Goal: Transaction & Acquisition: Purchase product/service

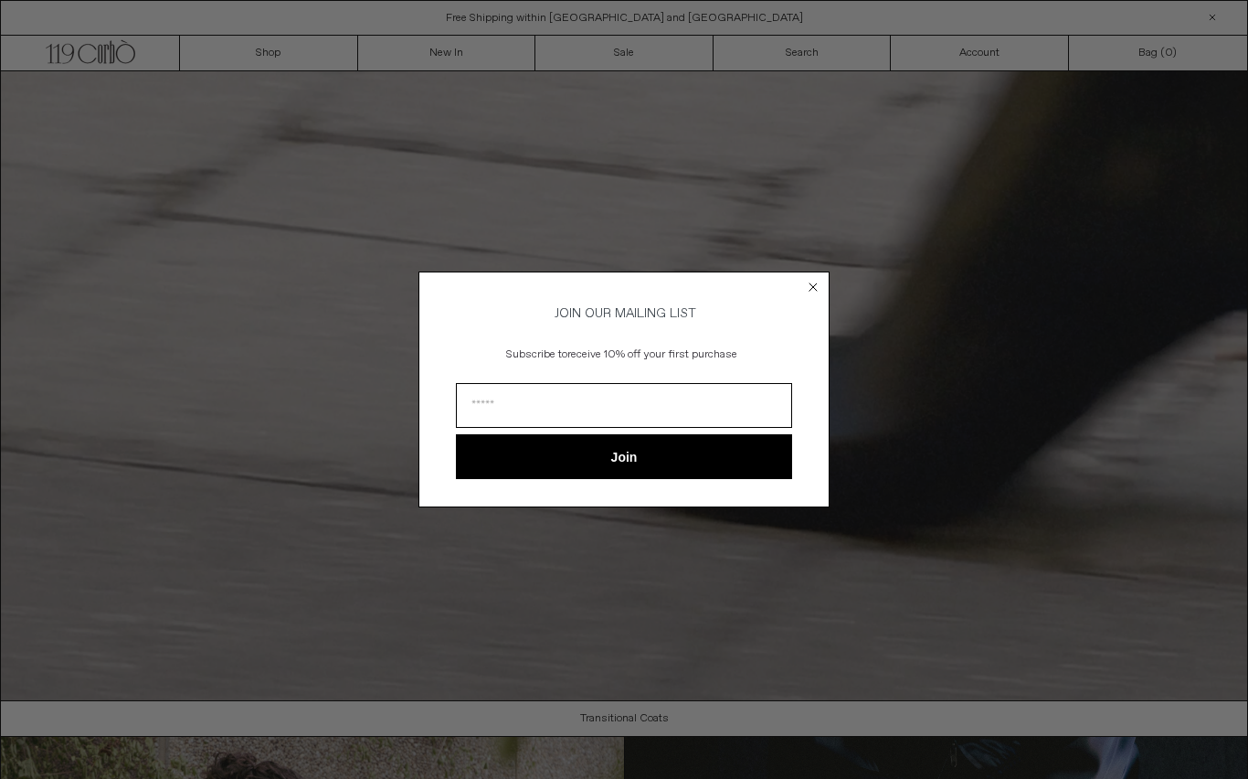
click at [821, 282] on circle "Close dialog" at bounding box center [813, 286] width 17 height 17
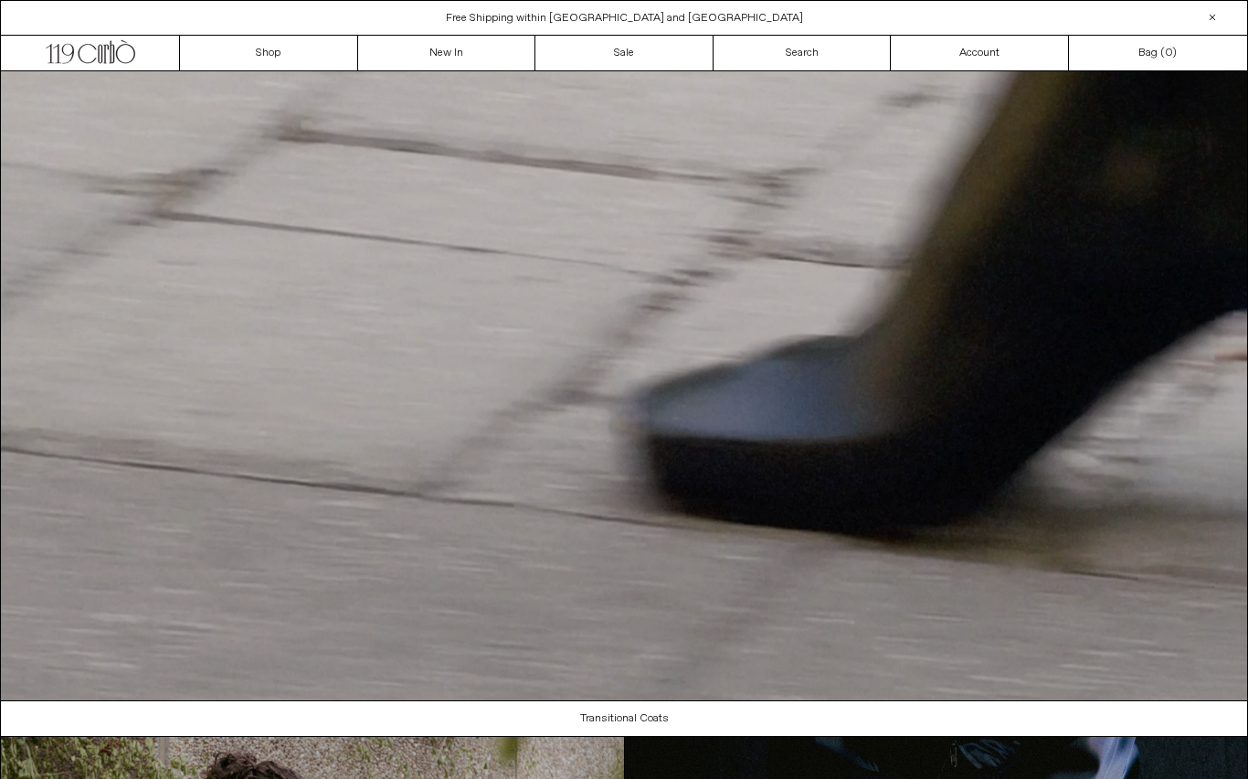
click at [657, 541] on video "Your browser does not support the video tag." at bounding box center [624, 385] width 1247 height 629
